Goal: Task Accomplishment & Management: Use online tool/utility

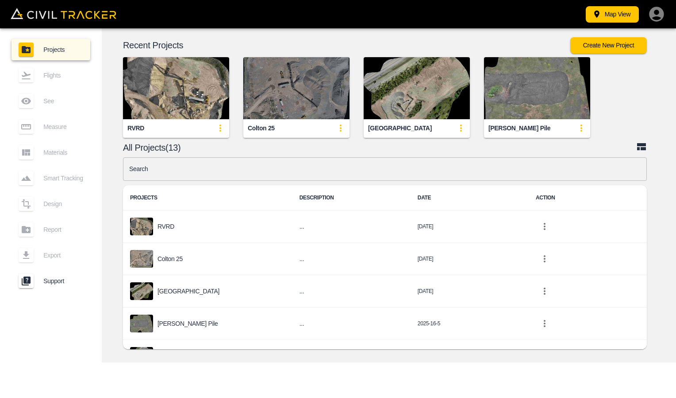
click at [299, 111] on img "button" at bounding box center [296, 88] width 106 height 62
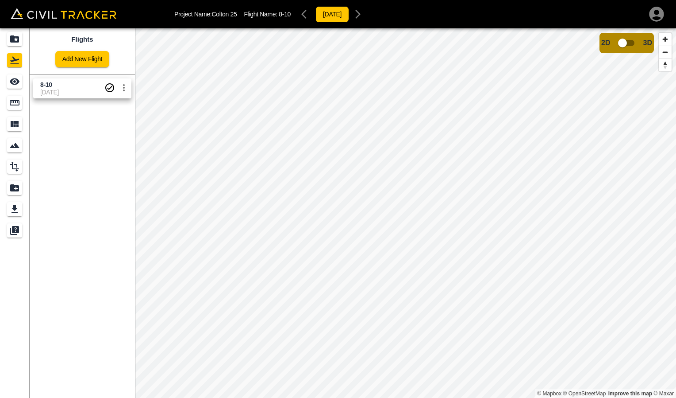
click at [56, 87] on span "8-10" at bounding box center [72, 85] width 64 height 8
click at [15, 108] on icon "Measure" at bounding box center [14, 102] width 11 height 11
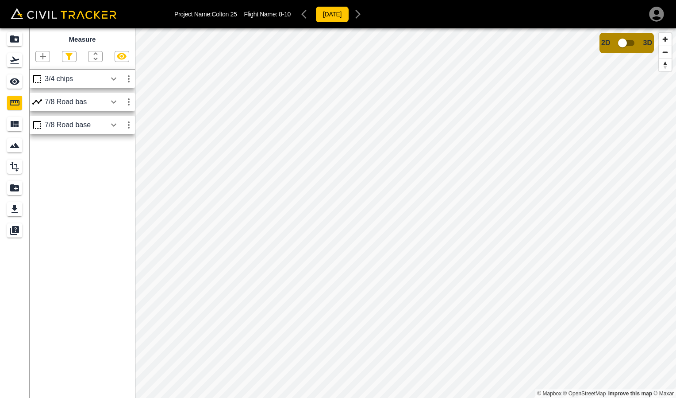
click at [76, 80] on div "3/4 chips" at bounding box center [76, 79] width 62 height 8
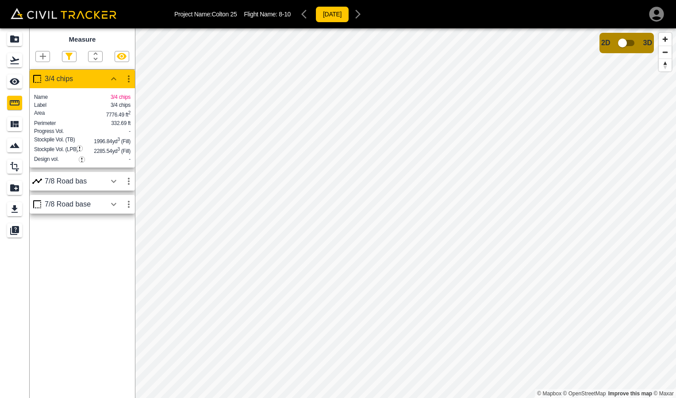
click at [93, 185] on div "7/8 Road bas" at bounding box center [76, 181] width 62 height 8
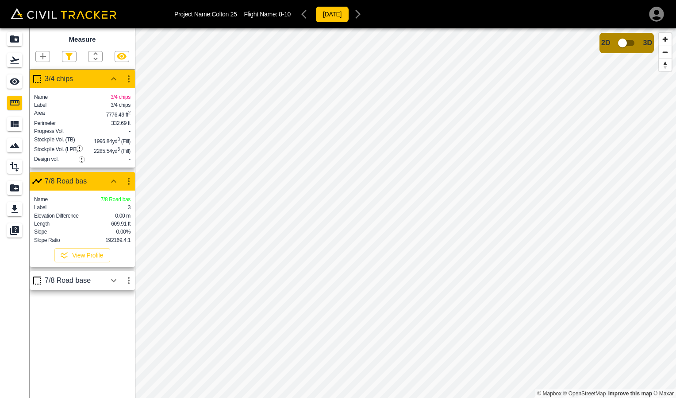
click at [83, 284] on div "7/8 Road base" at bounding box center [76, 280] width 62 height 8
